Goal: Task Accomplishment & Management: Complete application form

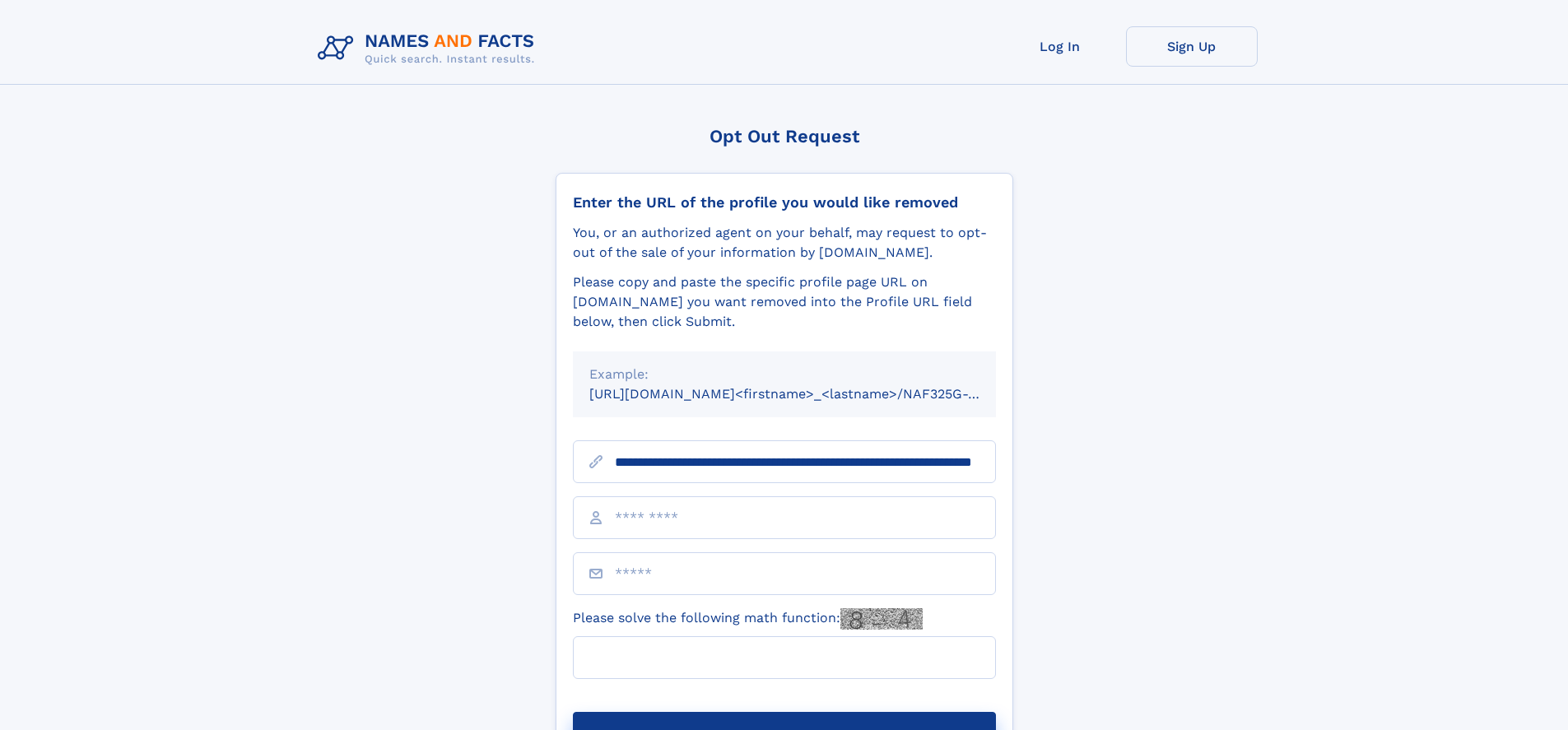
scroll to position [0, 158]
type input "**********"
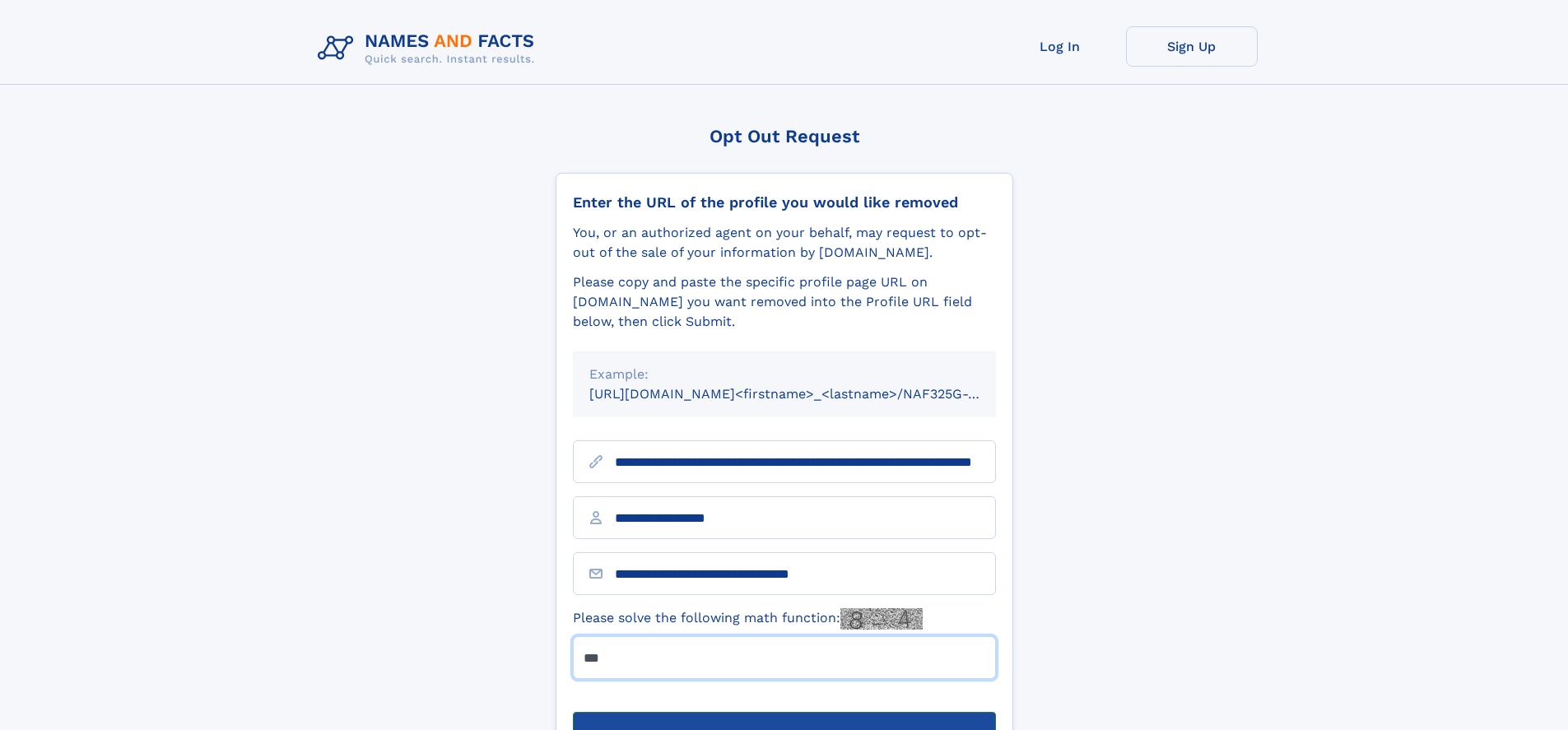
type input "***"
click at [784, 711] on button "Submit Opt Out Request" at bounding box center [784, 738] width 423 height 53
